Goal: Task Accomplishment & Management: Manage account settings

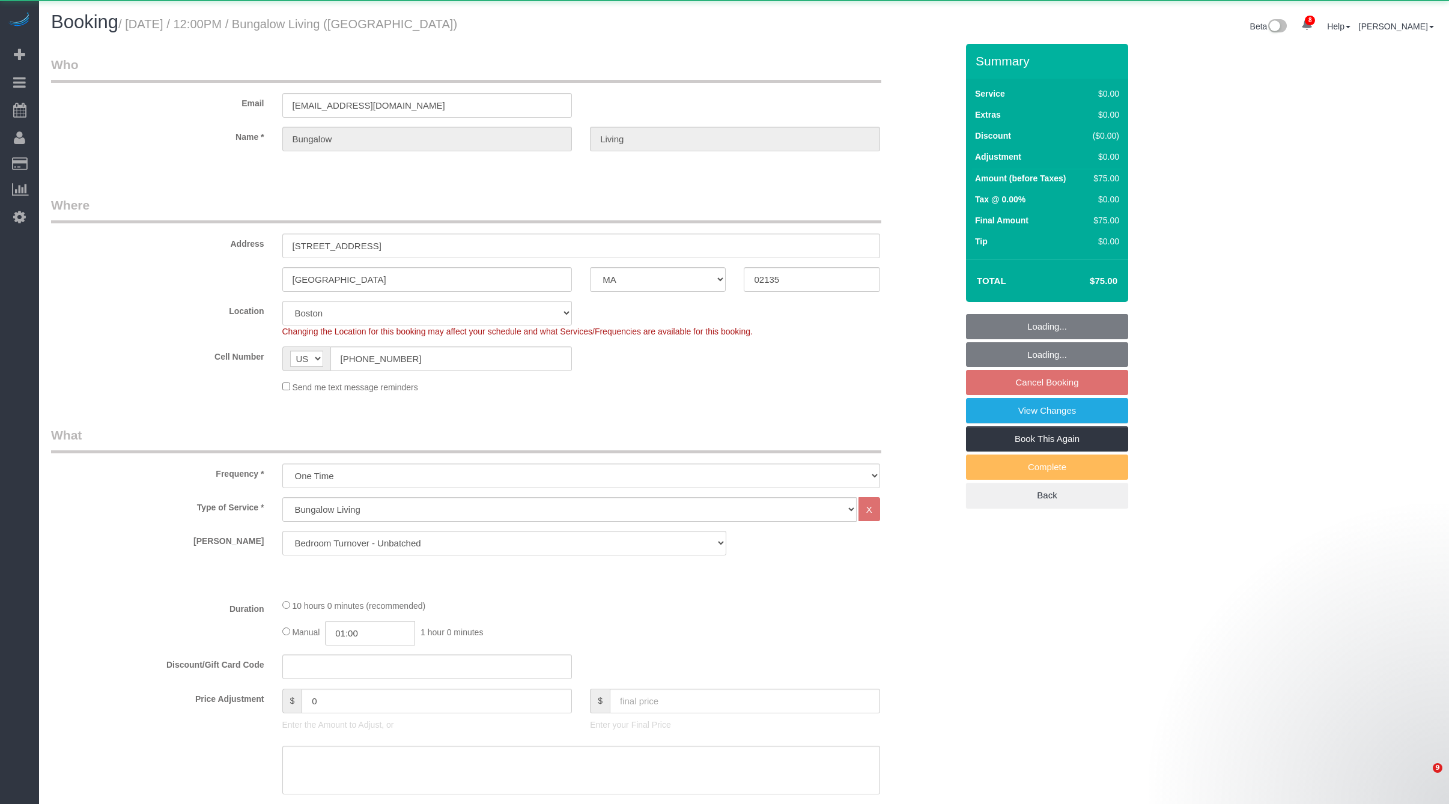
select select "MA"
select select "10"
select select "spot5"
select select "number:89"
select select "number:90"
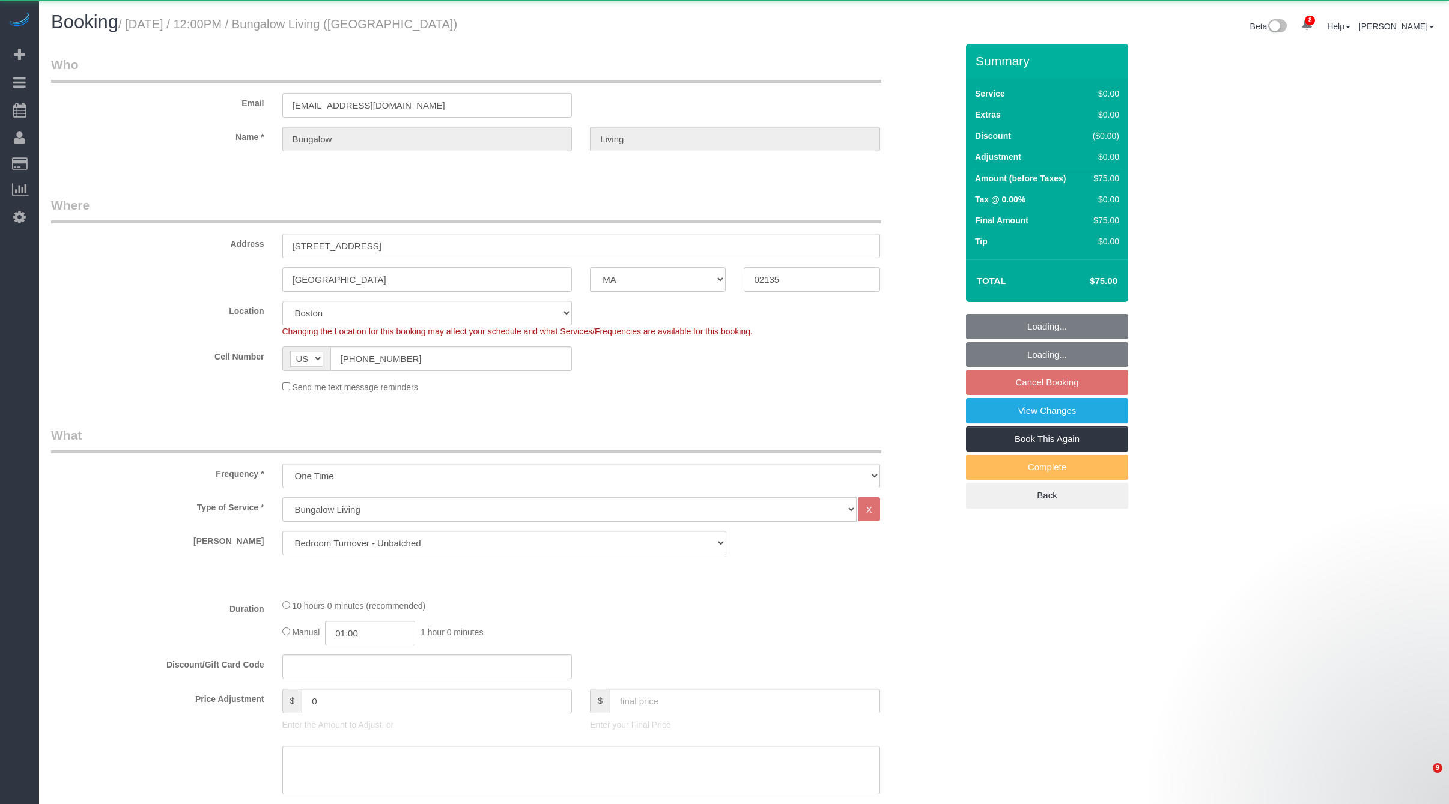
select select "number:15"
select select "number:7"
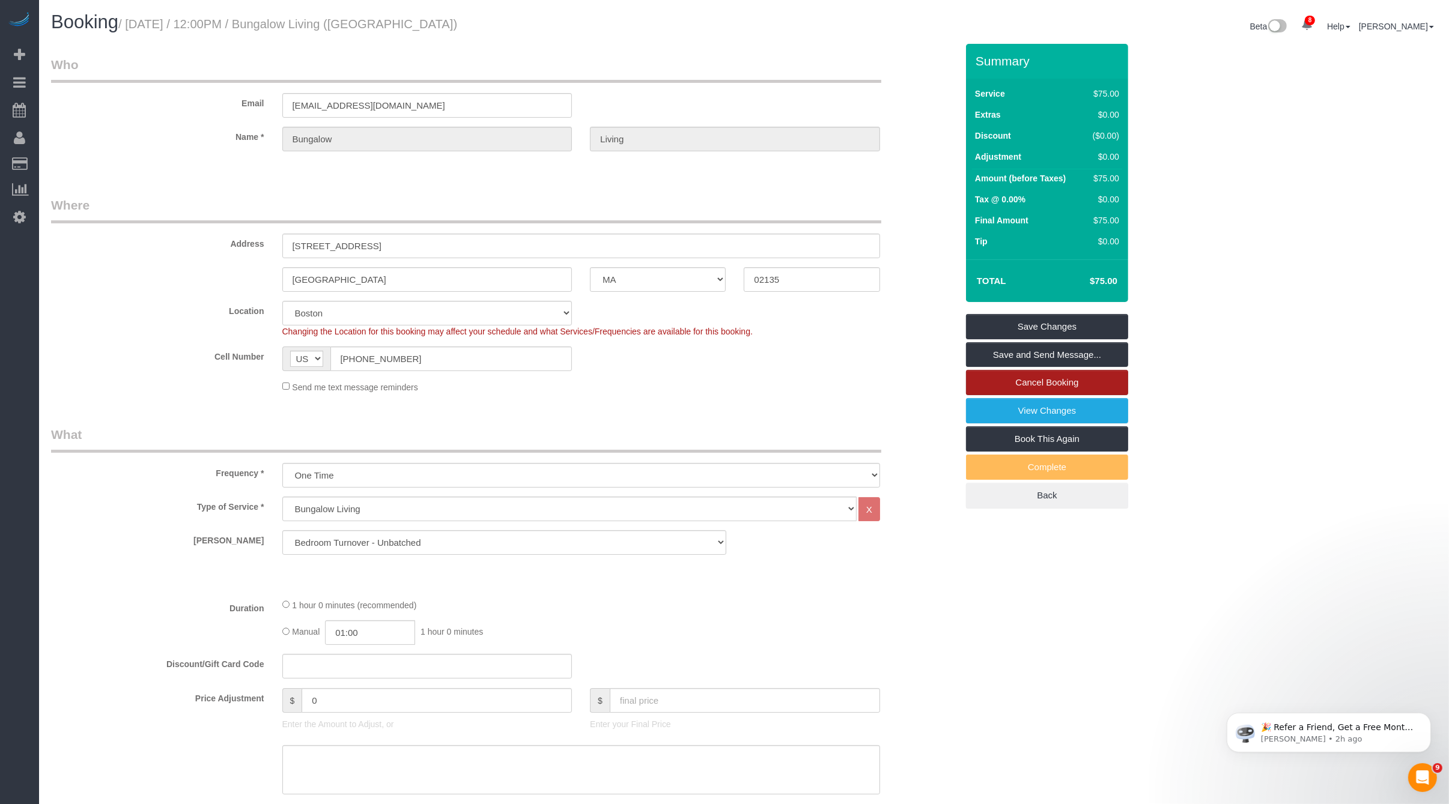
click at [1089, 379] on link "Cancel Booking" at bounding box center [1047, 382] width 162 height 25
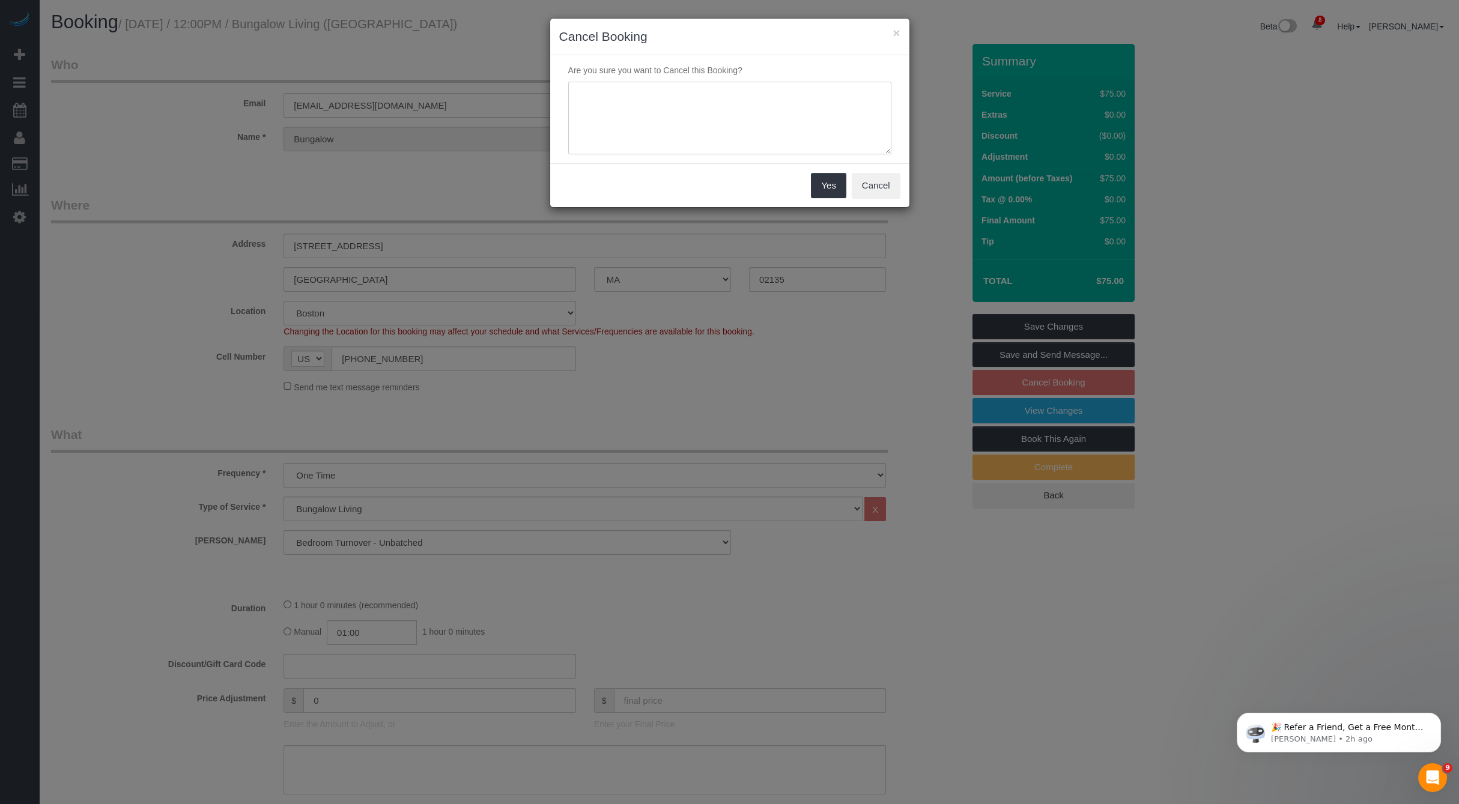
click at [755, 148] on textarea at bounding box center [729, 118] width 323 height 73
click at [746, 110] on textarea "To enrich screen reader interactions, please activate Accessibility in Grammarl…" at bounding box center [729, 118] width 323 height 73
paste textarea "This Work Order that you are assigned to has been canceled."
type textarea "This Work Order that you are assigned to has been canceled."
click at [830, 185] on button "Yes" at bounding box center [828, 185] width 35 height 25
